Goal: Task Accomplishment & Management: Manage account settings

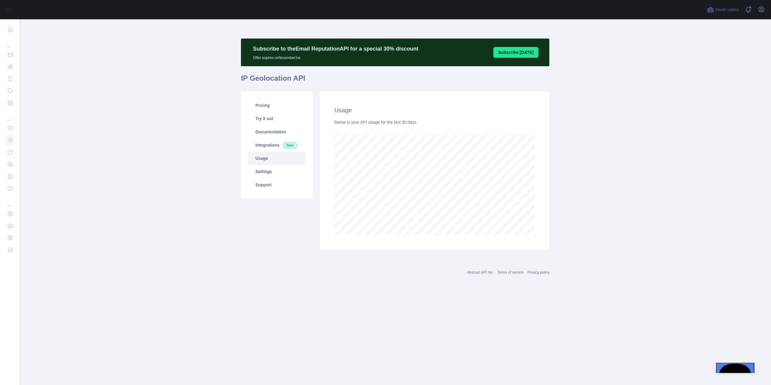
scroll to position [366, 751]
click at [49, 247] on main "Subscribe to the Email Reputation API for a special 30 % discount Offer expires…" at bounding box center [394, 202] width 751 height 366
